Goal: Task Accomplishment & Management: Complete application form

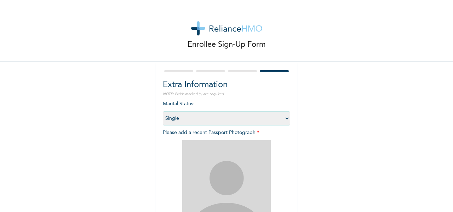
select select "1"
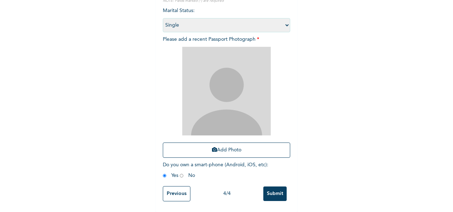
click at [47, 48] on div "Enrollee Sign-Up Form Extra Information NOTE: Fields marked (*) are required Ma…" at bounding box center [226, 59] width 453 height 305
click at [156, 202] on div "Extra Information NOTE: Fields marked (*) are required Marital Status : Select …" at bounding box center [227, 90] width 142 height 243
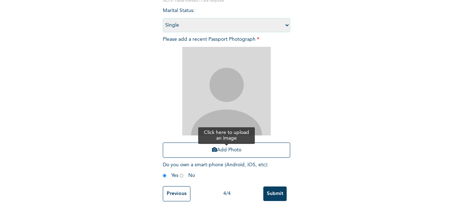
click at [227, 145] on button "Add Photo" at bounding box center [226, 149] width 127 height 15
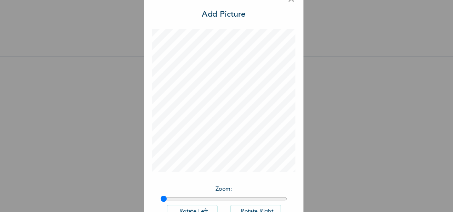
scroll to position [2, 0]
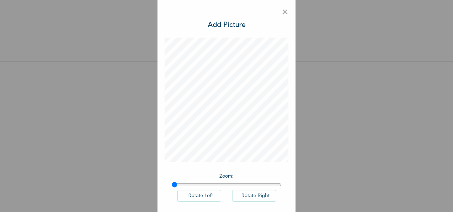
click at [247, 196] on button "Rotate Right" at bounding box center [254, 196] width 44 height 12
click at [247, 197] on button "Rotate Right" at bounding box center [254, 196] width 44 height 12
type input "1"
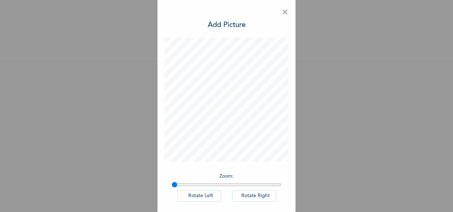
drag, startPoint x: 172, startPoint y: 184, endPoint x: 159, endPoint y: 185, distance: 13.8
click at [172, 185] on input "range" at bounding box center [227, 185] width 110 height 6
click at [409, 46] on div "× Add Picture Zoom : Rotate Left Rotate Right DONE" at bounding box center [226, 106] width 453 height 212
click at [284, 13] on span "×" at bounding box center [285, 12] width 7 height 15
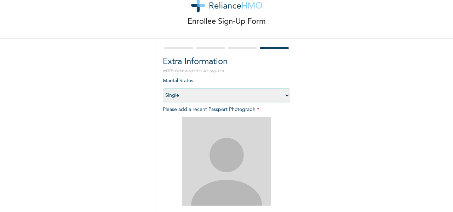
scroll to position [99, 0]
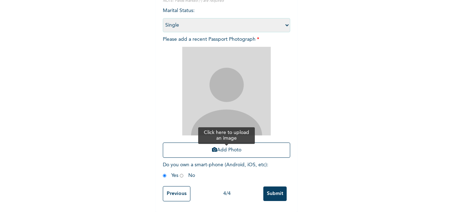
click at [213, 147] on icon "button" at bounding box center [214, 149] width 5 height 5
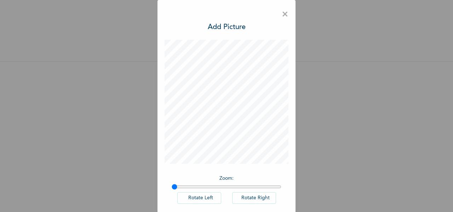
scroll to position [35, 0]
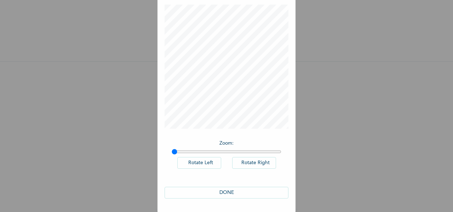
click at [239, 196] on button "DONE" at bounding box center [227, 192] width 124 height 12
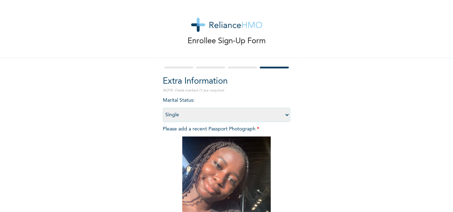
scroll to position [99, 0]
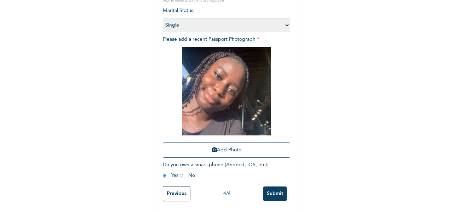
click at [269, 190] on input "Submit" at bounding box center [274, 193] width 23 height 15
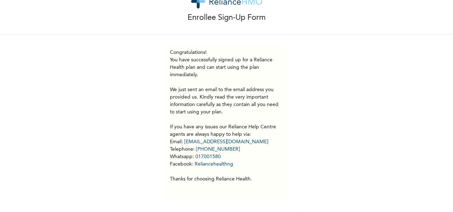
scroll to position [0, 0]
